Goal: Task Accomplishment & Management: Use online tool/utility

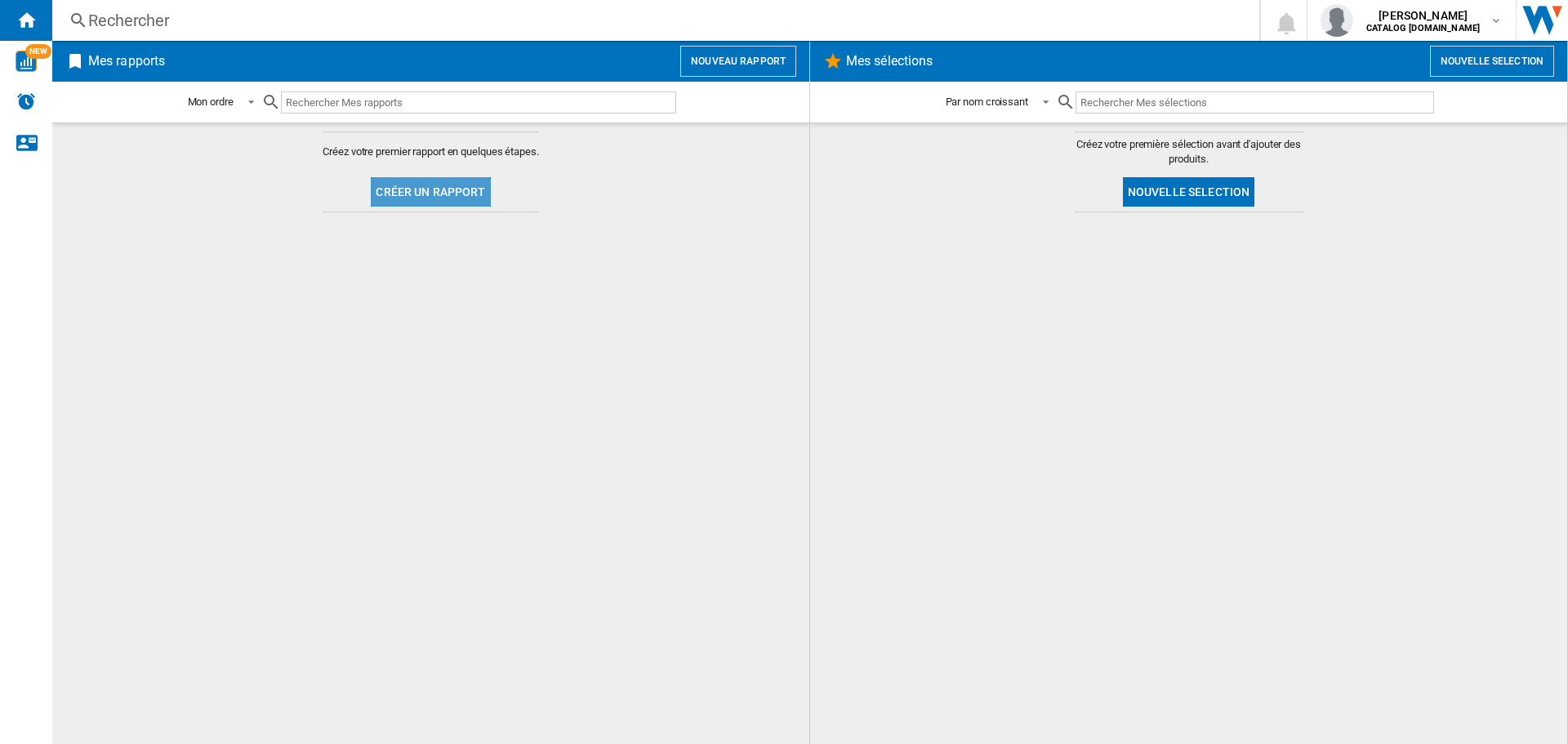
click at [425, 199] on button "Créer un rapport" at bounding box center [430, 192] width 119 height 30
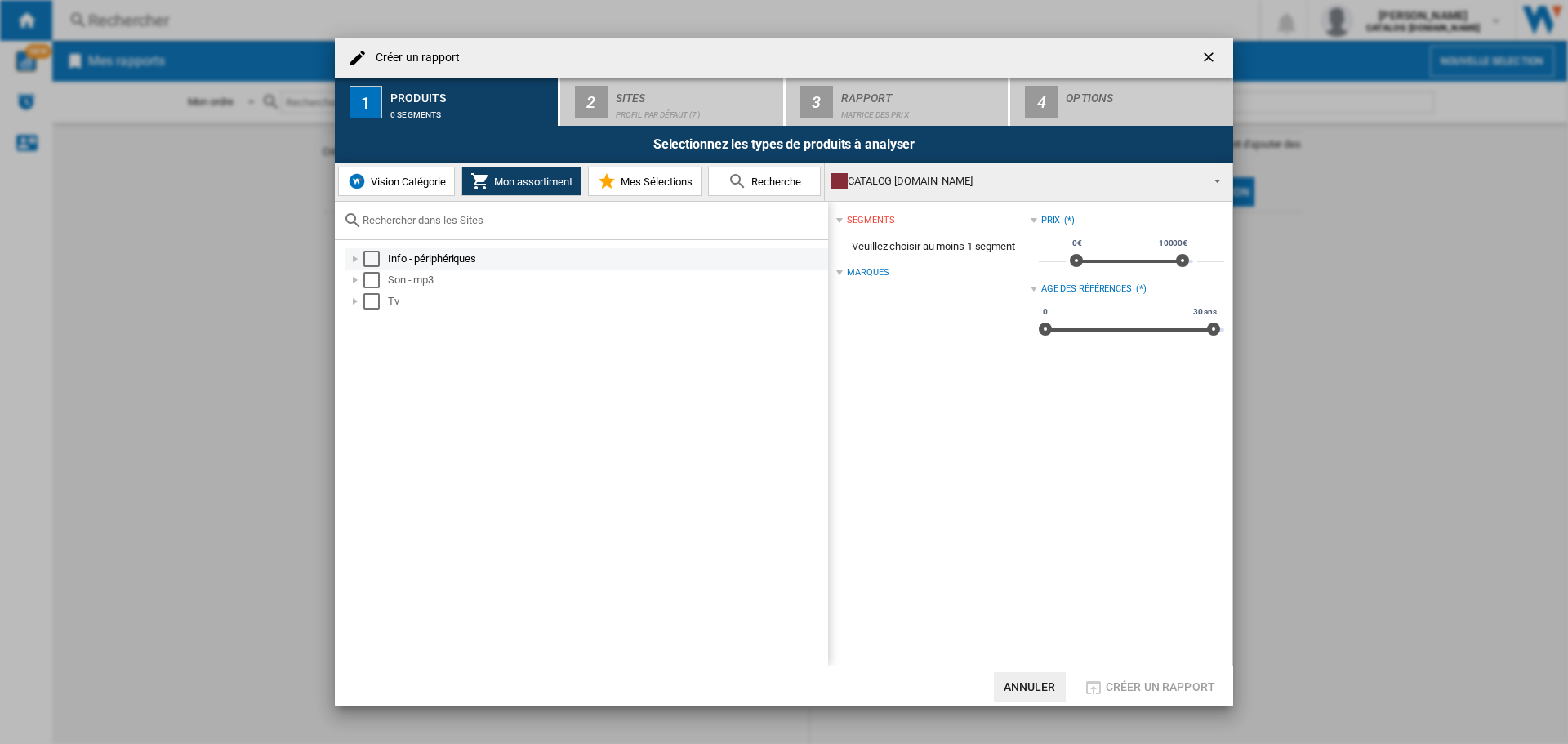
click at [370, 254] on div "Select" at bounding box center [371, 259] width 16 height 16
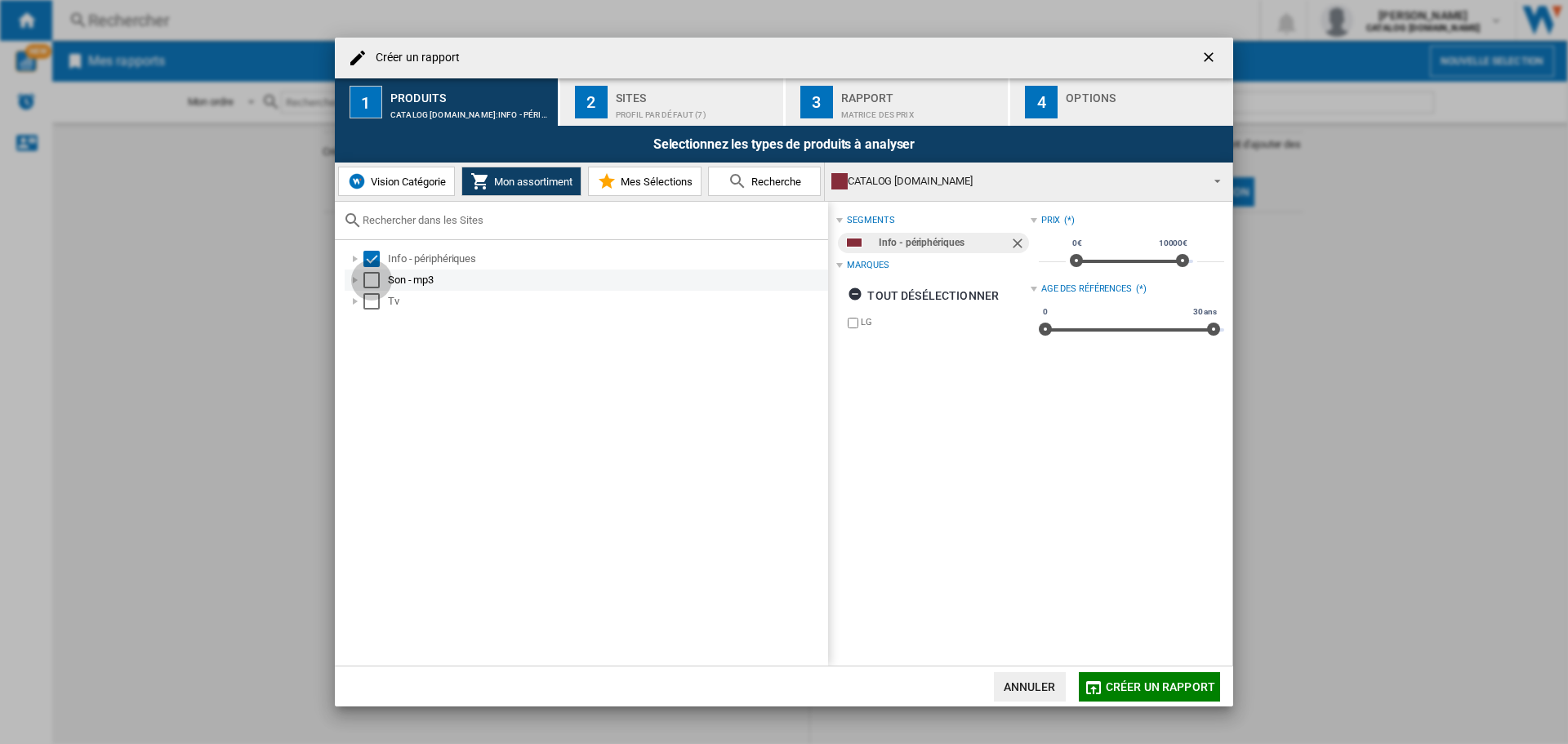
click at [371, 287] on div "Select" at bounding box center [371, 280] width 16 height 16
click at [372, 301] on div "Select" at bounding box center [371, 301] width 16 height 16
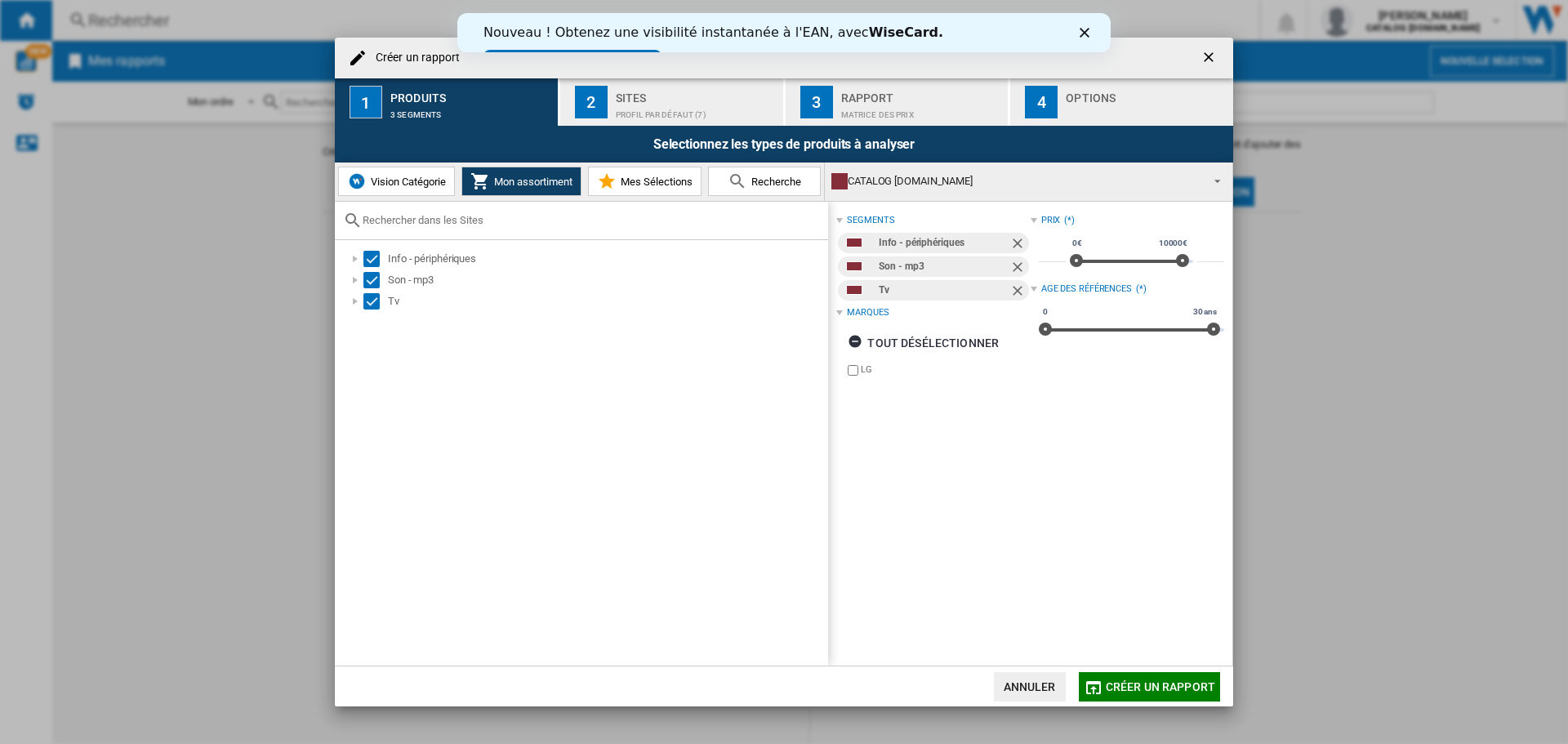
click at [677, 102] on div "Profil par défaut (7)" at bounding box center [696, 111] width 161 height 17
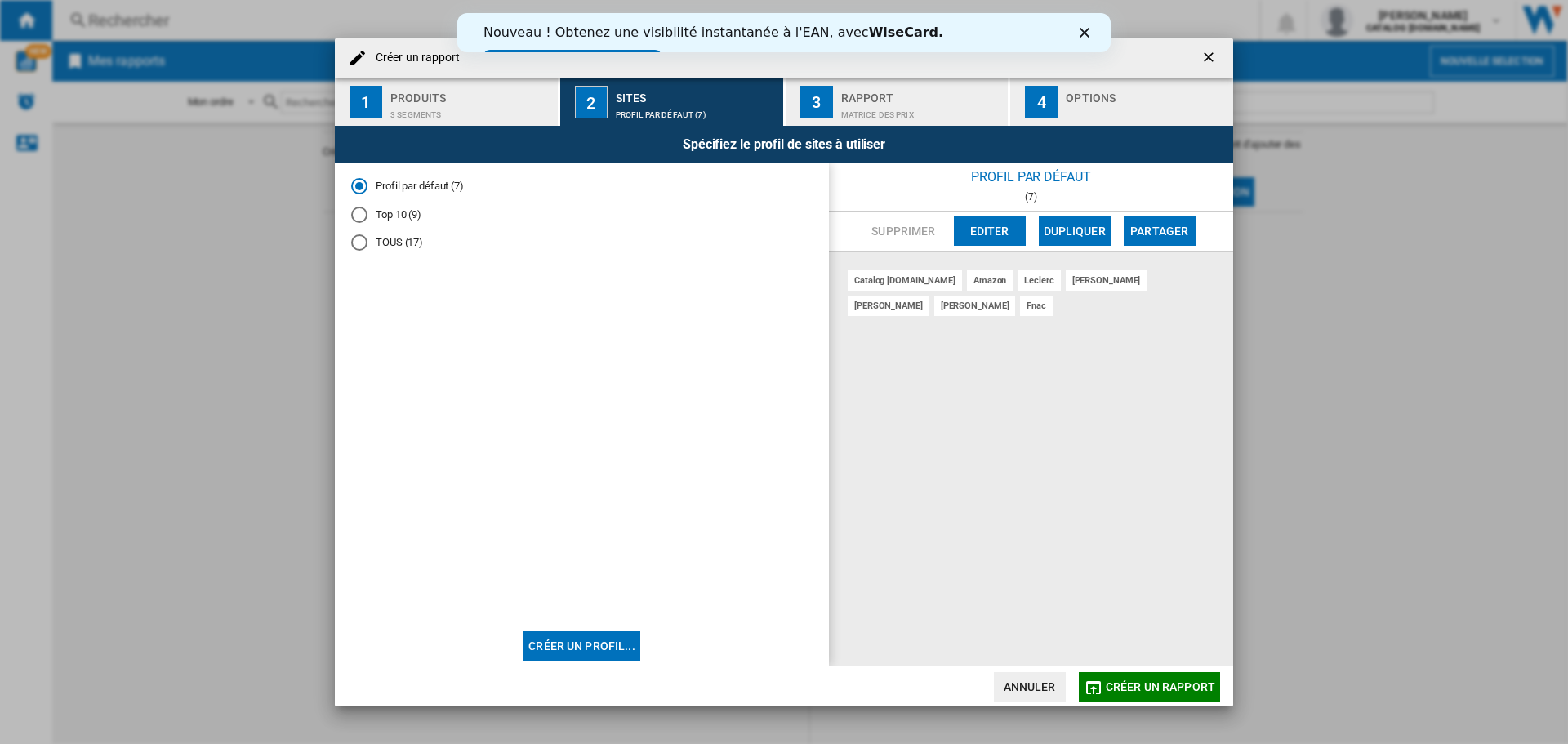
click at [878, 100] on div "Rapport" at bounding box center [922, 93] width 161 height 17
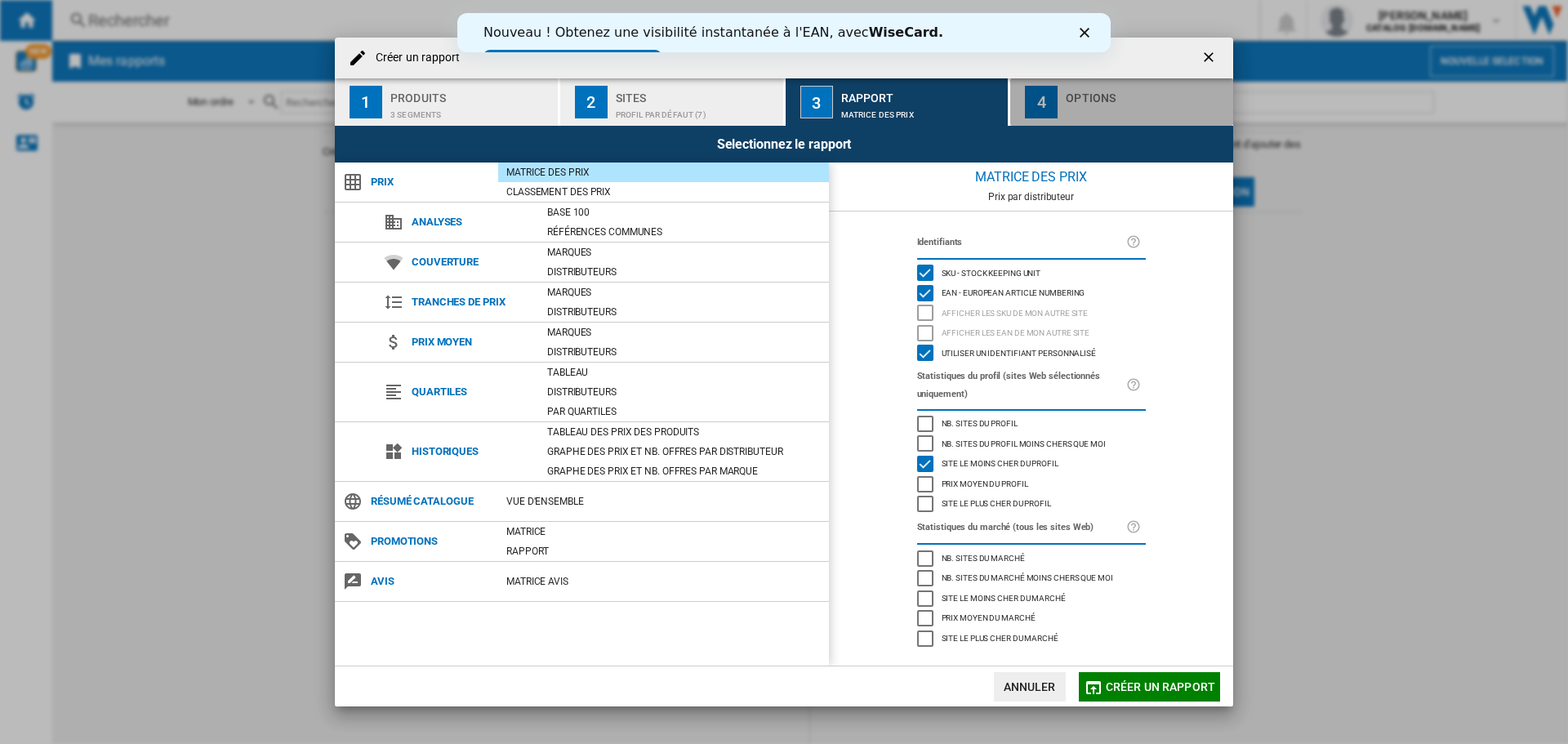
click at [1133, 98] on div "Options" at bounding box center [1146, 93] width 161 height 17
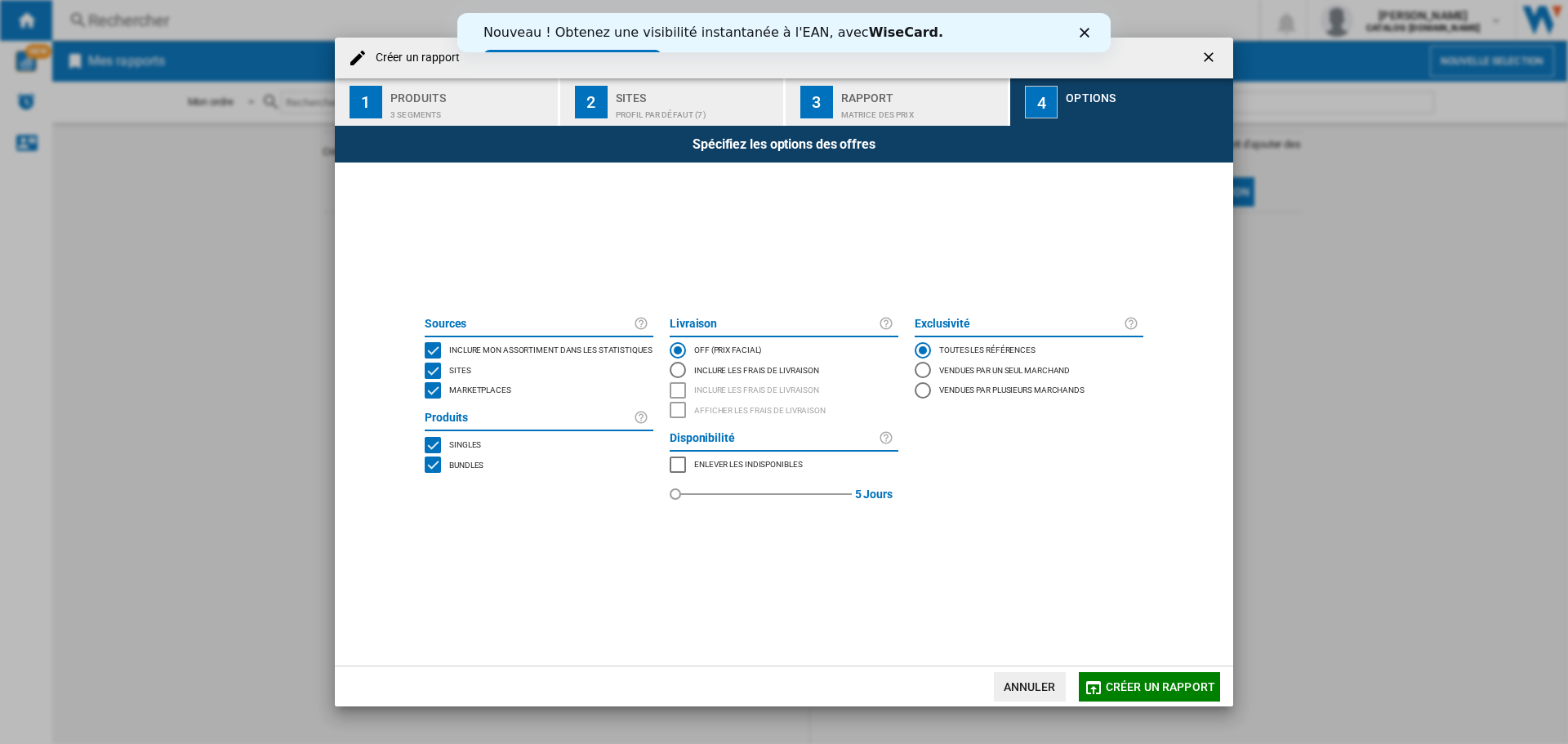
click at [437, 388] on div "MARKETPLACES" at bounding box center [432, 390] width 16 height 16
click at [1123, 697] on button "Créer un rapport" at bounding box center [1149, 687] width 141 height 30
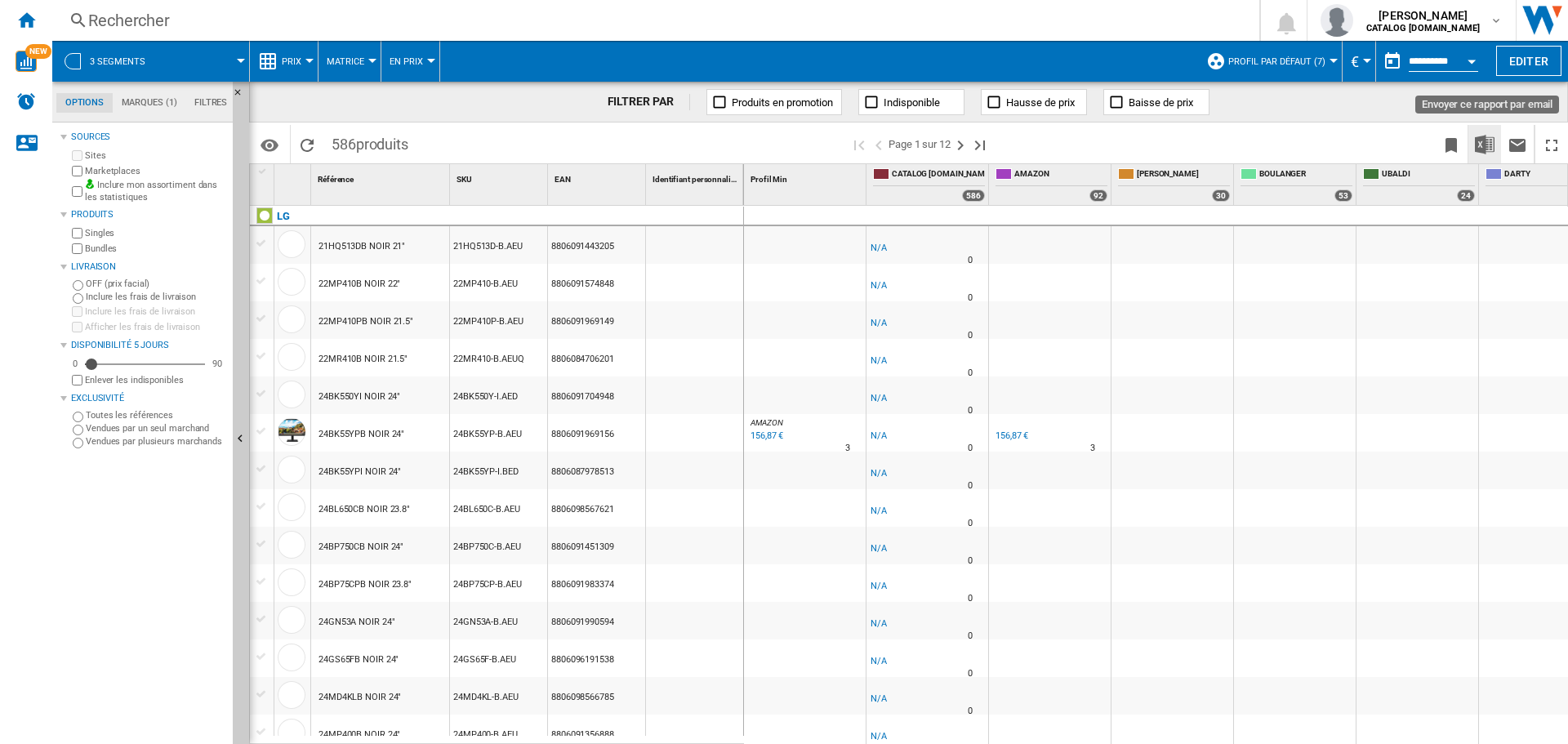
click at [1488, 146] on img "Télécharger au format Excel" at bounding box center [1484, 144] width 19 height 19
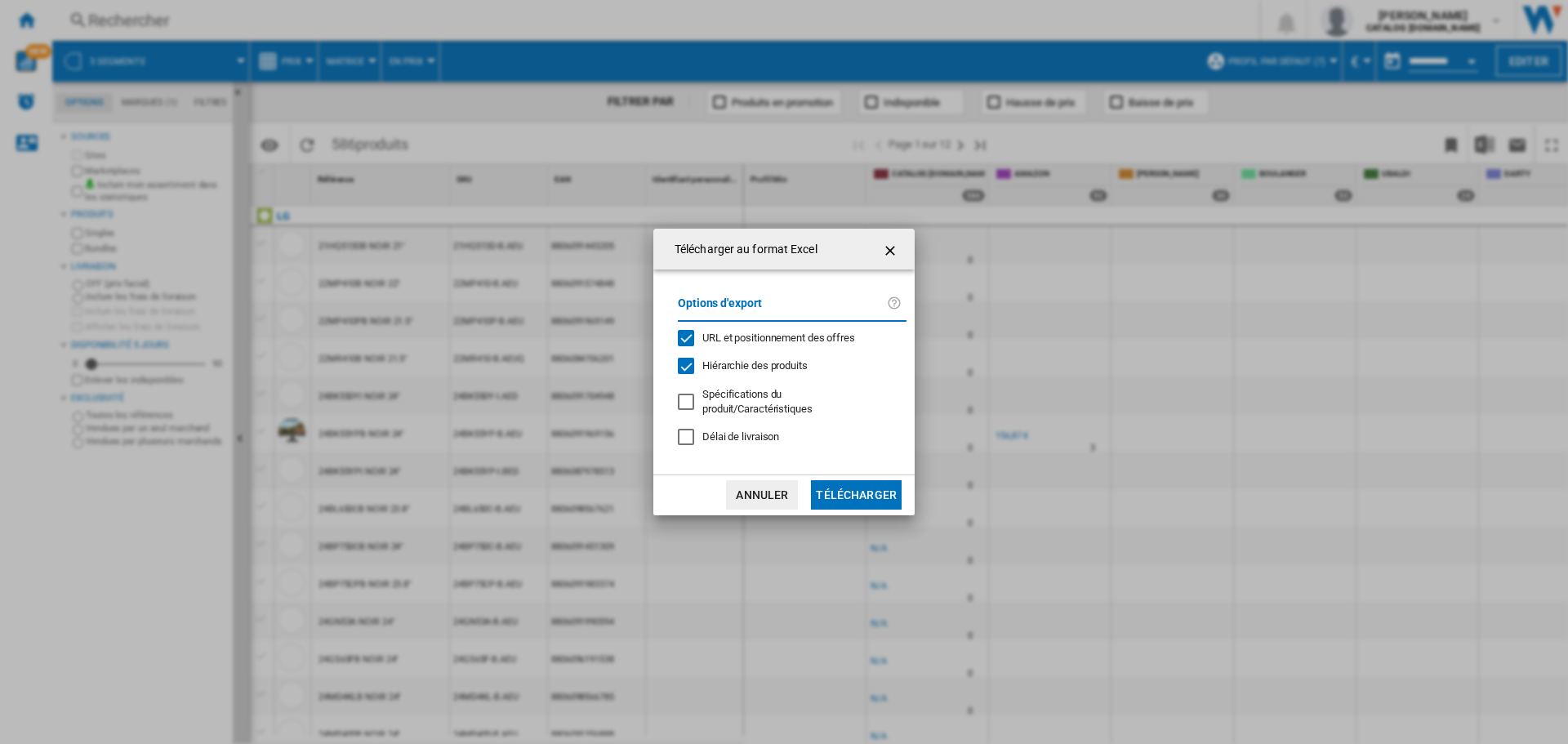
click at [839, 490] on button "Télécharger" at bounding box center [856, 495] width 90 height 30
